Goal: Task Accomplishment & Management: Use online tool/utility

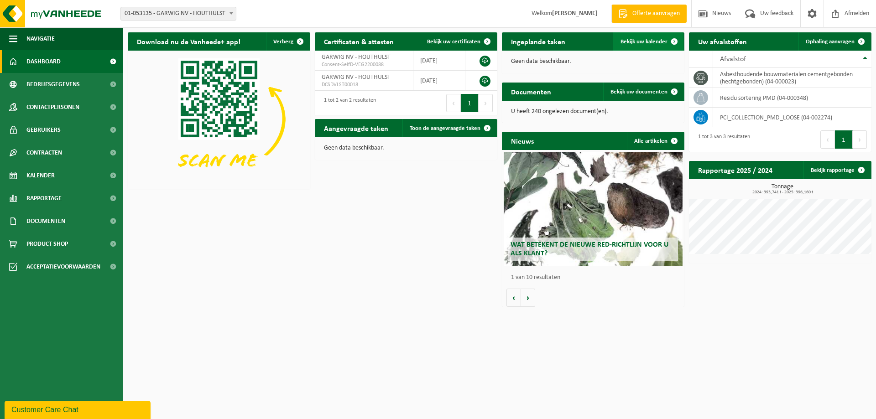
click at [657, 42] on span "Bekijk uw kalender" at bounding box center [644, 42] width 47 height 6
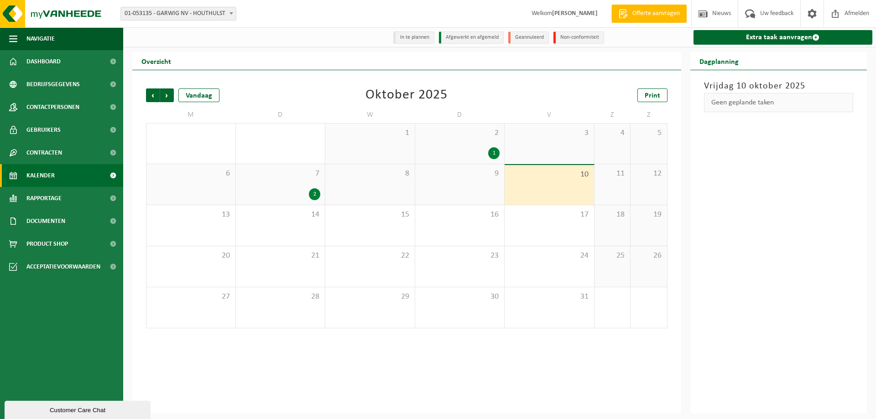
click at [553, 183] on div "10" at bounding box center [549, 185] width 89 height 40
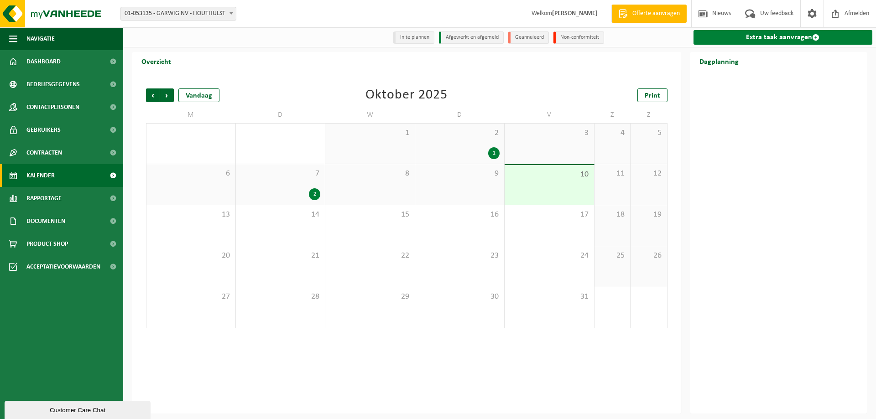
click at [727, 39] on link "Extra taak aanvragen" at bounding box center [783, 37] width 179 height 15
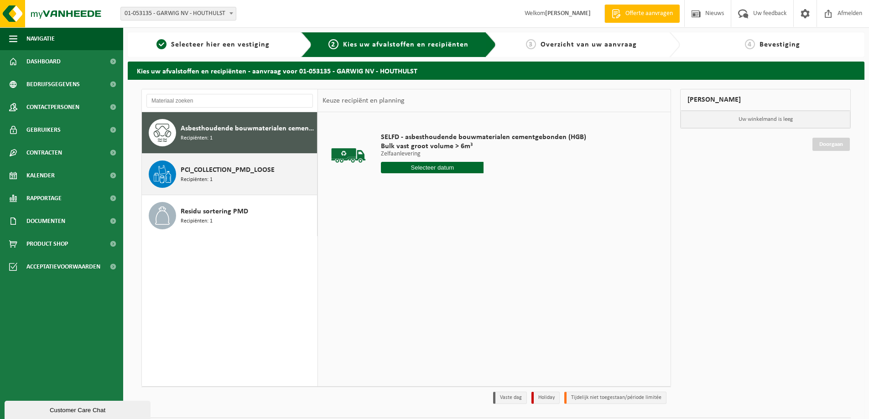
click at [227, 180] on div "PCI_COLLECTION_PMD_LOOSE Recipiënten: 1" at bounding box center [248, 174] width 134 height 27
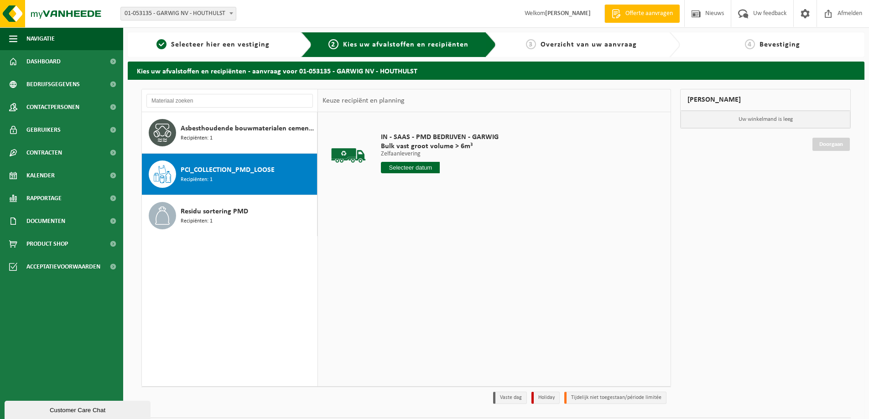
click at [424, 173] on div "IN - SAAS - PMD BEDRIJVEN - GARWIG Bulk vast groot volume > 6m³ Zelfaanlevering…" at bounding box center [440, 155] width 127 height 63
click at [426, 166] on input "text" at bounding box center [410, 167] width 59 height 11
click at [456, 233] on div "10" at bounding box center [454, 234] width 16 height 15
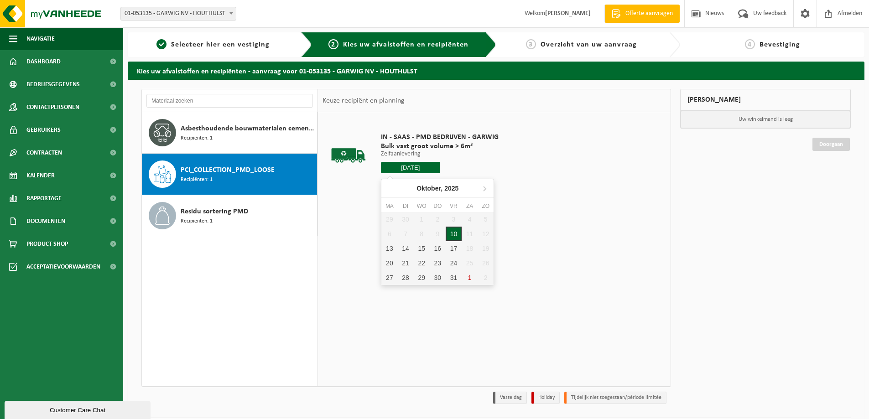
type input "Van [DATE]"
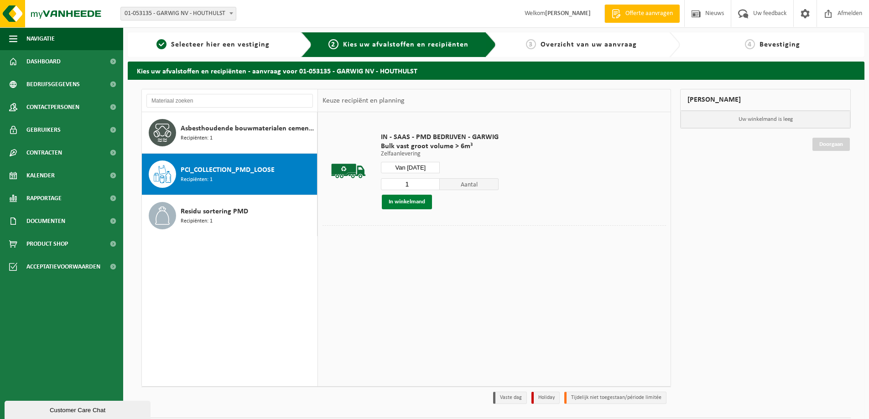
click at [414, 205] on button "In winkelmand" at bounding box center [407, 202] width 50 height 15
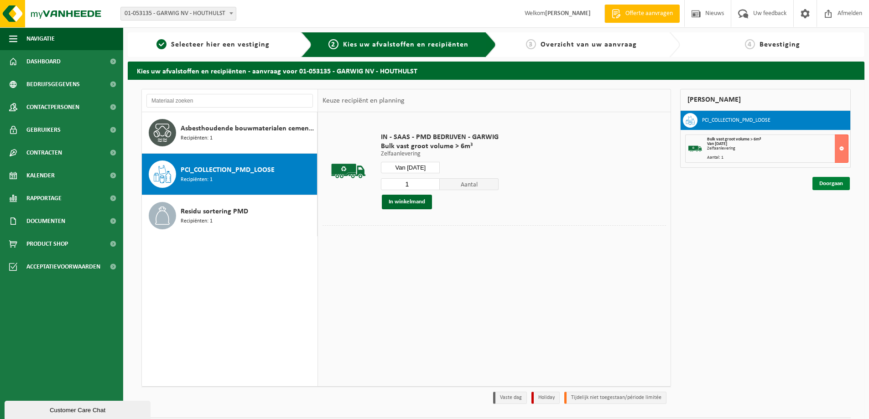
click at [824, 183] on link "Doorgaan" at bounding box center [831, 183] width 37 height 13
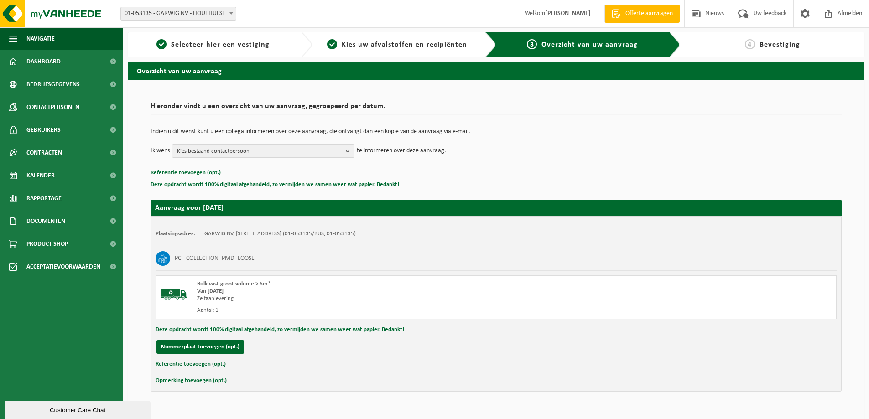
scroll to position [19, 0]
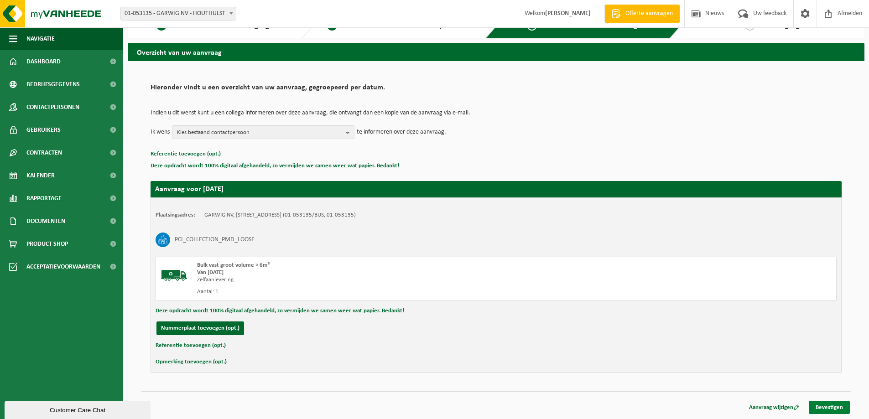
click at [835, 404] on link "Bevestigen" at bounding box center [829, 407] width 41 height 13
